Goal: Information Seeking & Learning: Learn about a topic

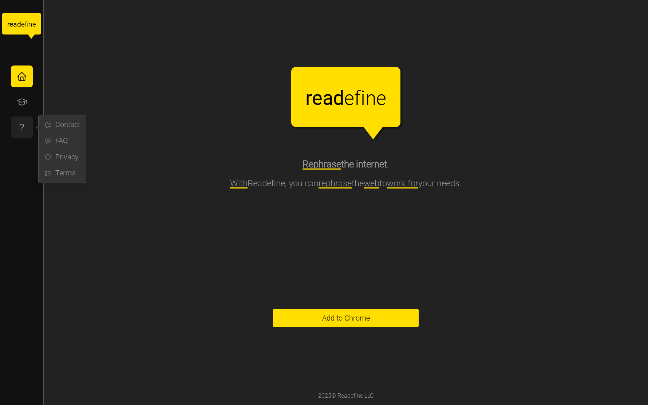
click at [17, 126] on icon "button" at bounding box center [21, 127] width 11 height 11
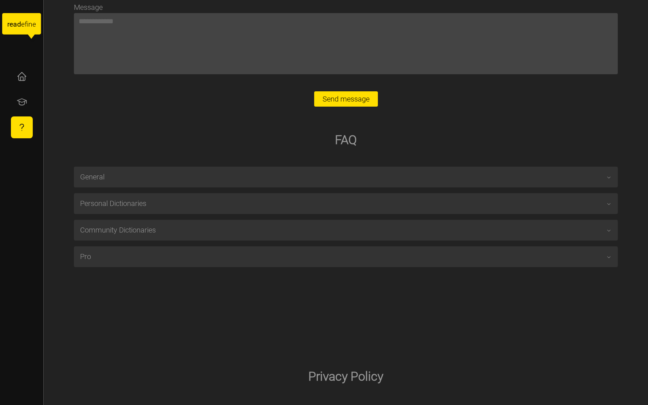
scroll to position [129, 0]
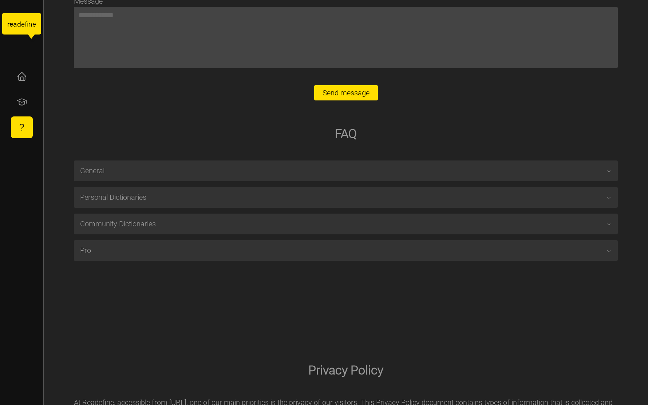
click at [241, 250] on span "Pro" at bounding box center [343, 251] width 526 height 20
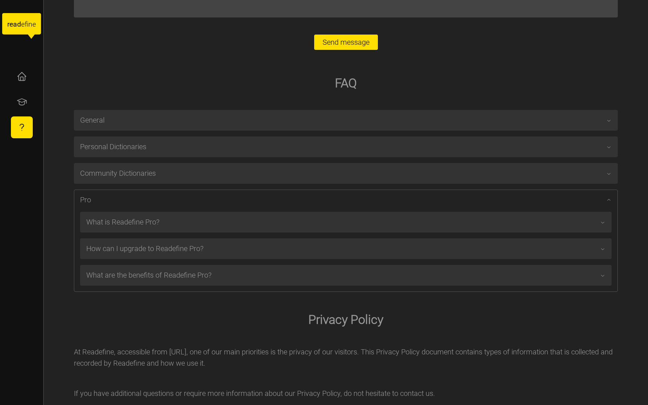
scroll to position [182, 0]
click at [227, 223] on span "What is Readefine Pro?" at bounding box center [342, 220] width 513 height 20
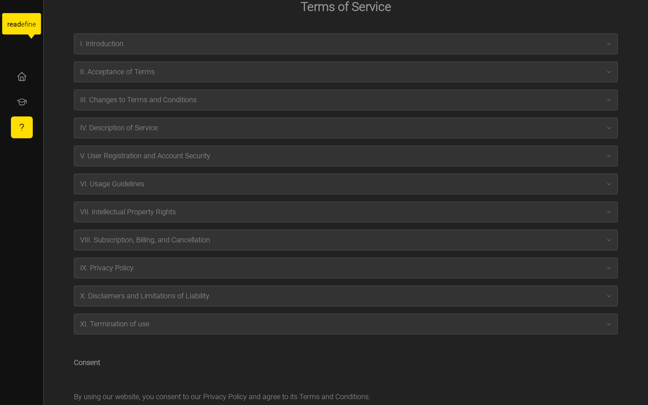
scroll to position [861, 0]
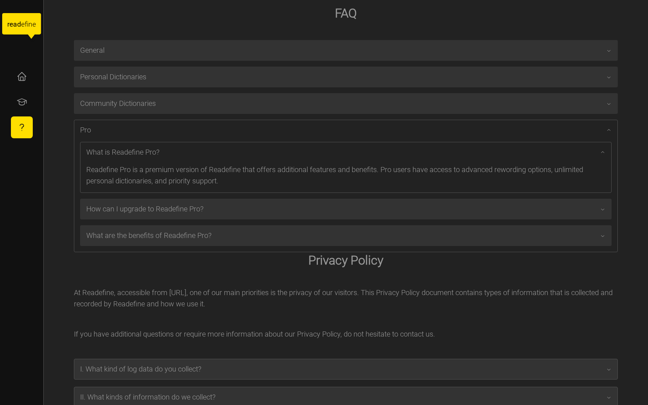
scroll to position [255, 0]
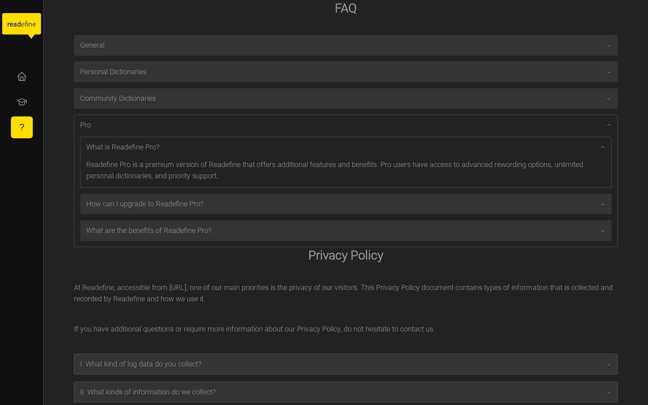
click at [127, 204] on span "How can I upgrade to Readefine Pro?" at bounding box center [342, 204] width 513 height 20
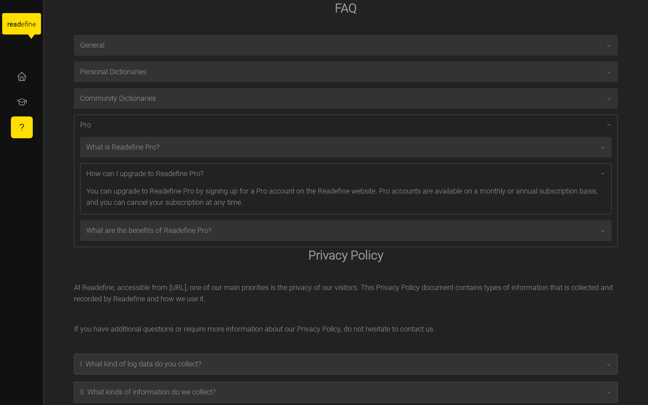
click at [157, 231] on span "What are the benefits of Readefine Pro?" at bounding box center [342, 231] width 513 height 20
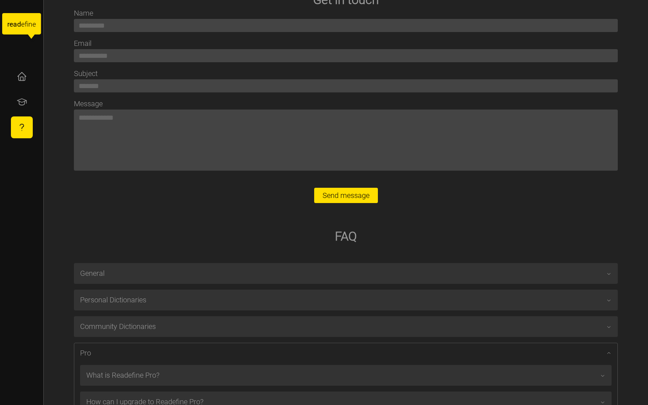
scroll to position [0, 0]
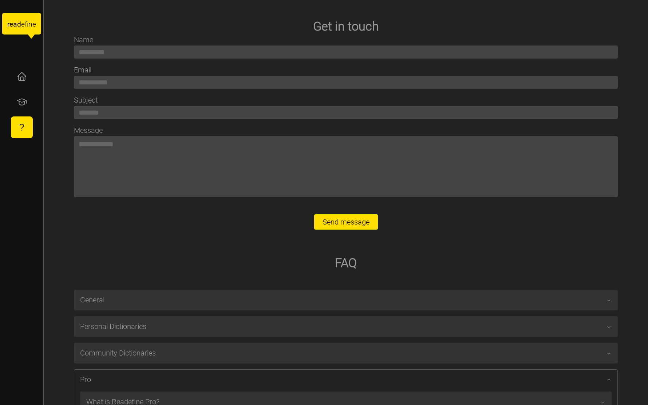
type textarea "*"
click at [23, 75] on icon "button" at bounding box center [21, 76] width 11 height 11
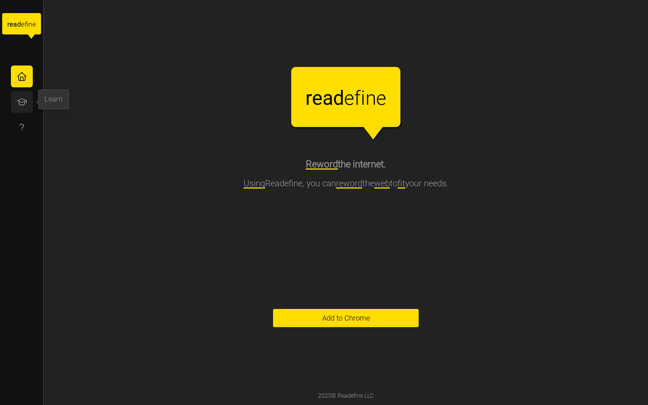
click at [23, 94] on button "button" at bounding box center [22, 102] width 22 height 22
